Goal: Information Seeking & Learning: Learn about a topic

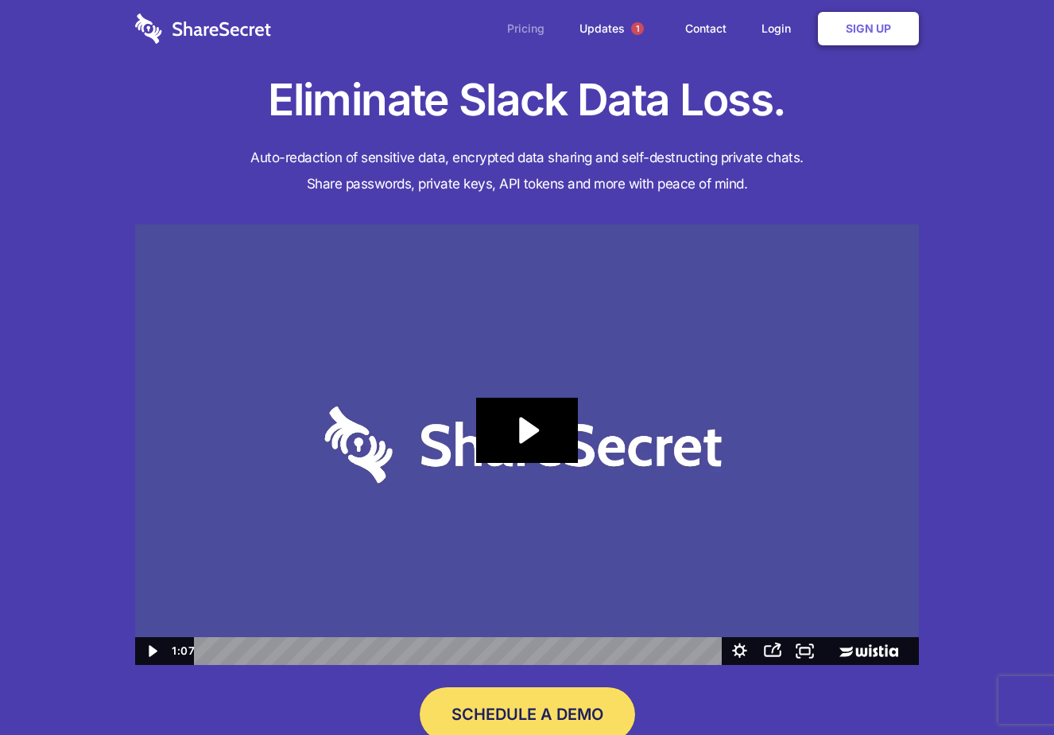
click at [525, 23] on link "Pricing" at bounding box center [525, 28] width 69 height 49
click at [514, 442] on icon "Play Video: Sharesecret Slack Extension" at bounding box center [527, 430] width 102 height 65
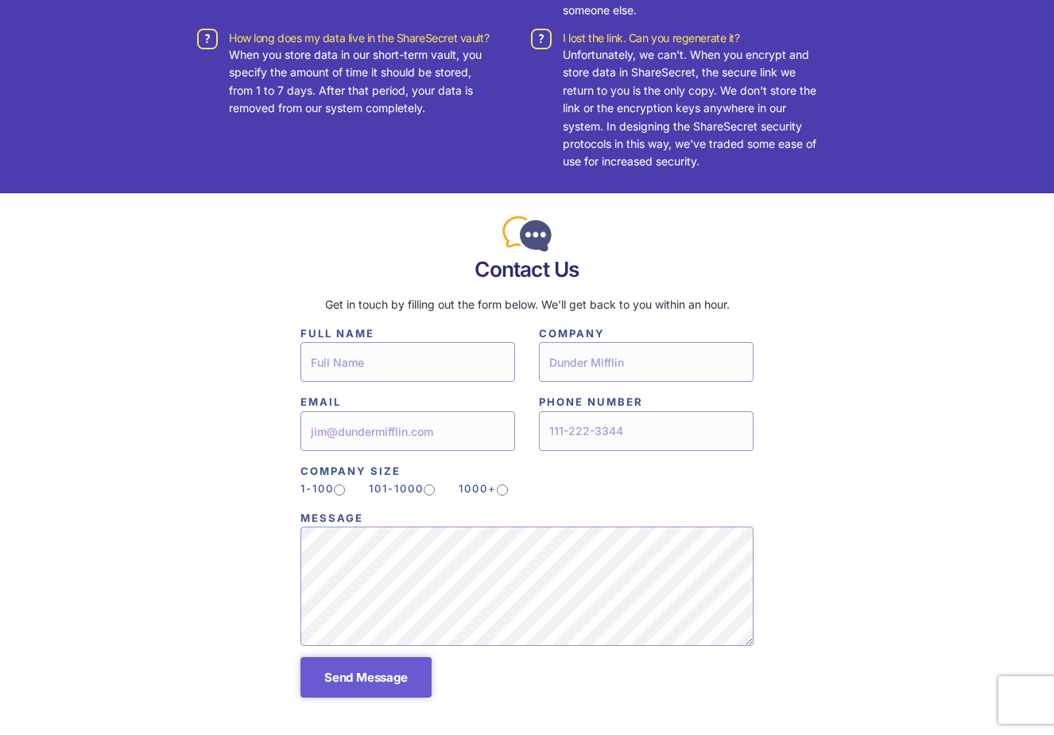
scroll to position [3883, 0]
